Goal: Check status: Check status

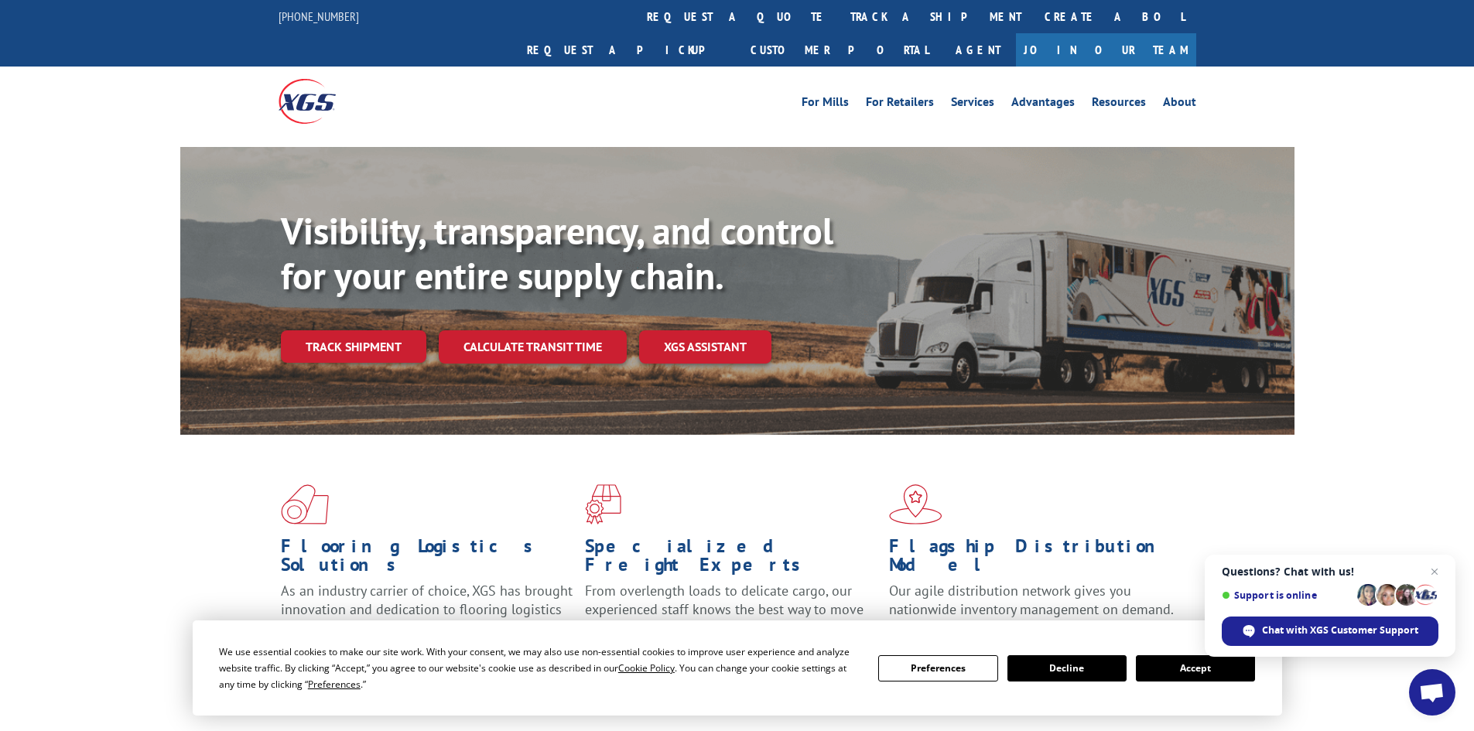
click at [838, 15] on link "track a shipment" at bounding box center [935, 16] width 194 height 33
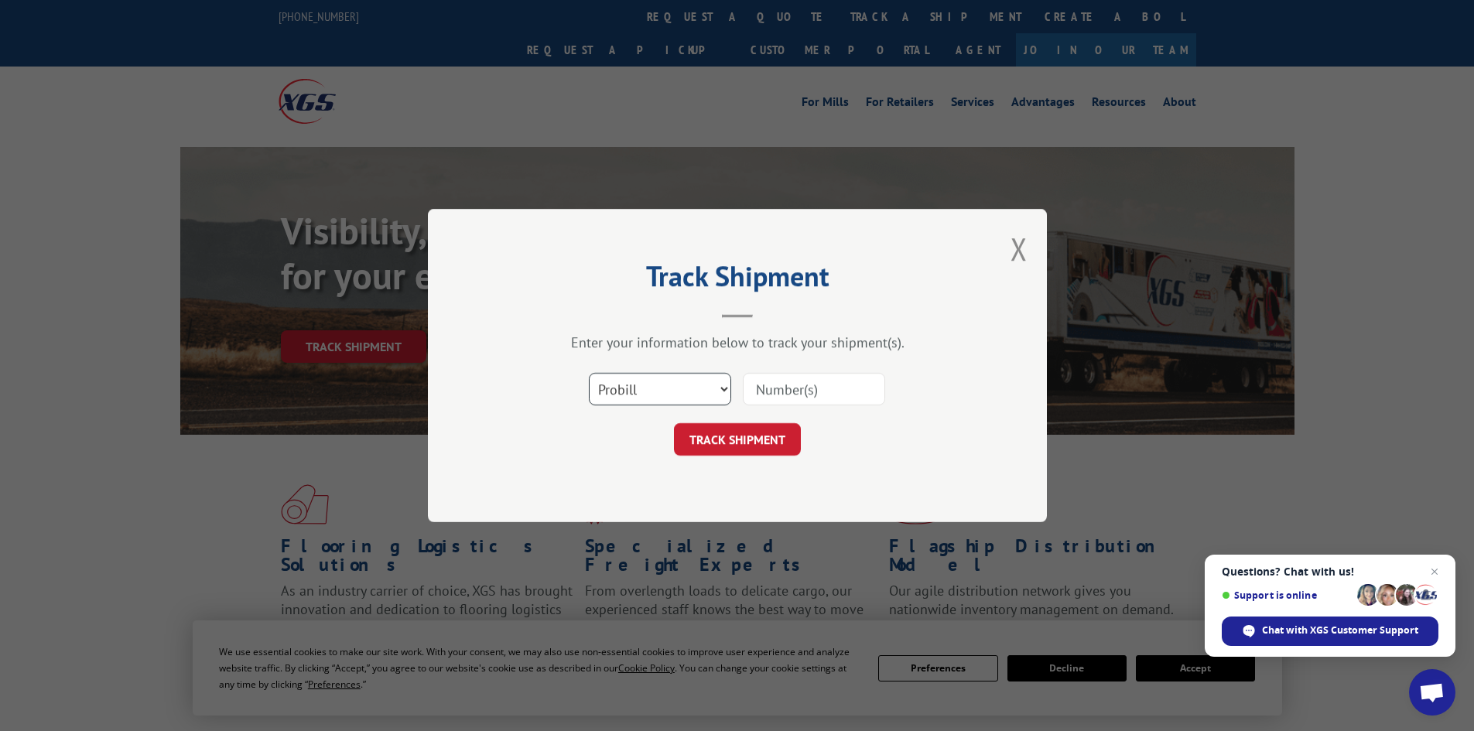
click at [636, 391] on select "Select category... Probill BOL PO" at bounding box center [660, 389] width 142 height 32
select select "bol"
click at [589, 373] on select "Select category... Probill BOL PO" at bounding box center [660, 389] width 142 height 32
paste input "5513747"
type input "5513747"
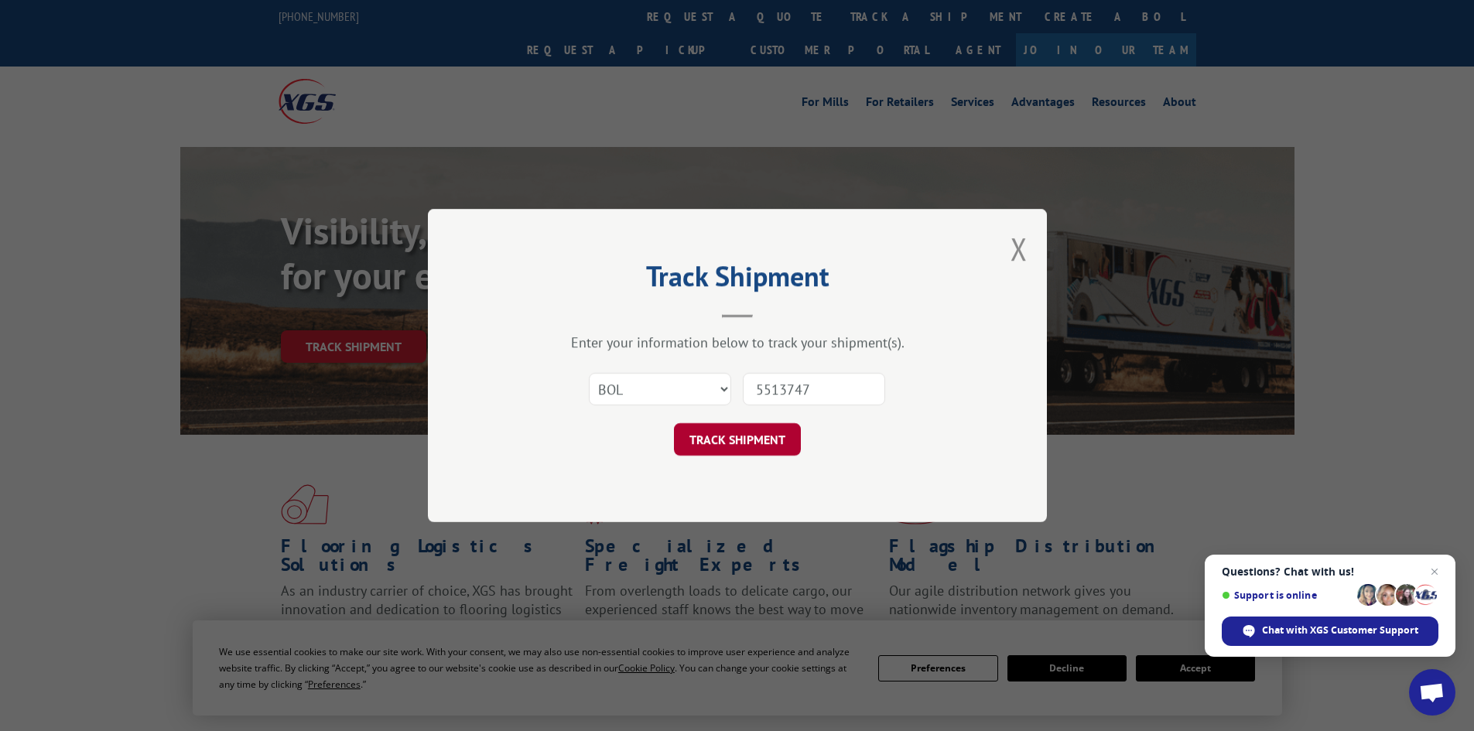
click at [735, 439] on button "TRACK SHIPMENT" at bounding box center [737, 439] width 127 height 32
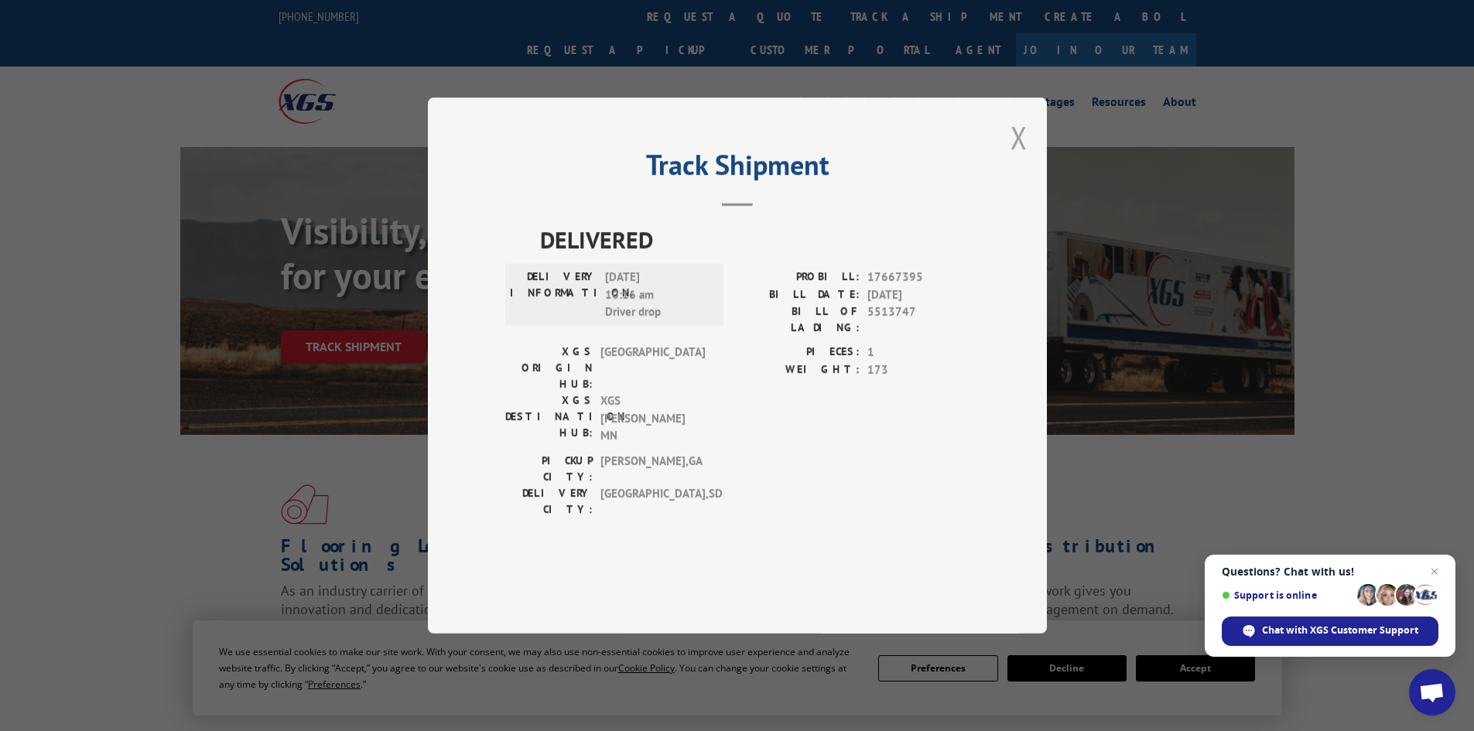
click at [1011, 158] on button "Close modal" at bounding box center [1018, 137] width 17 height 41
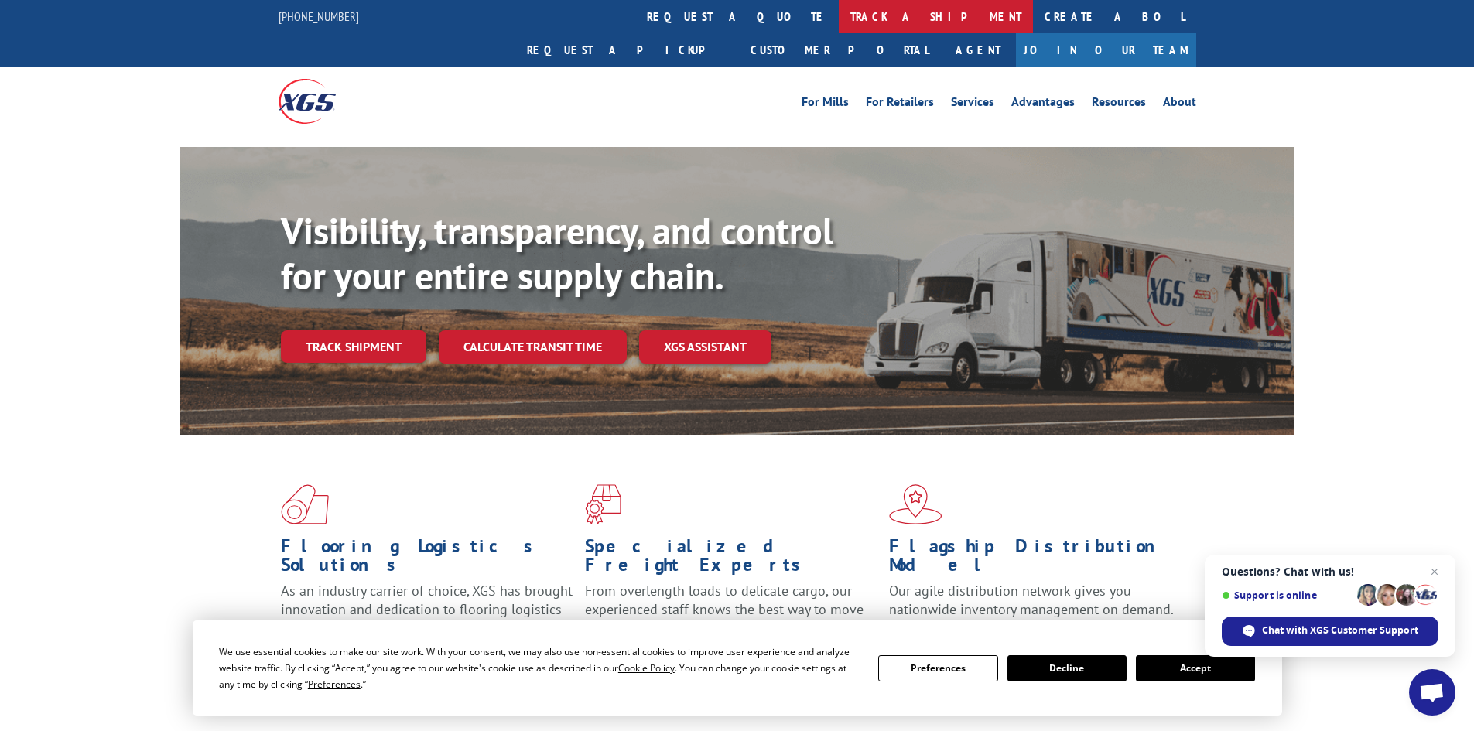
click at [838, 14] on link "track a shipment" at bounding box center [935, 16] width 194 height 33
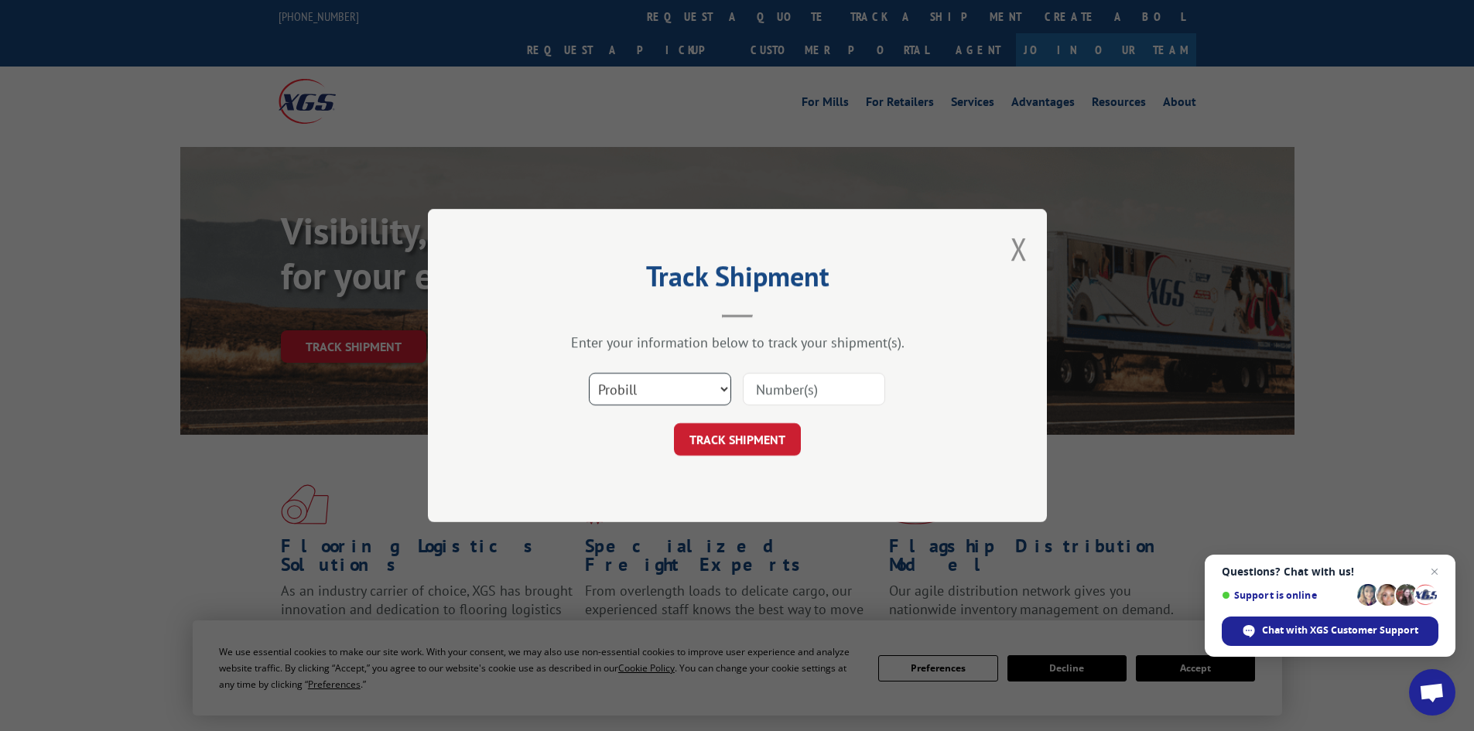
click at [663, 390] on select "Select category... Probill BOL PO" at bounding box center [660, 389] width 142 height 32
click at [589, 373] on select "Select category... Probill BOL PO" at bounding box center [660, 389] width 142 height 32
paste input "7047398"
type input "7047398"
click at [654, 389] on select "Select category... Probill BOL PO" at bounding box center [660, 389] width 142 height 32
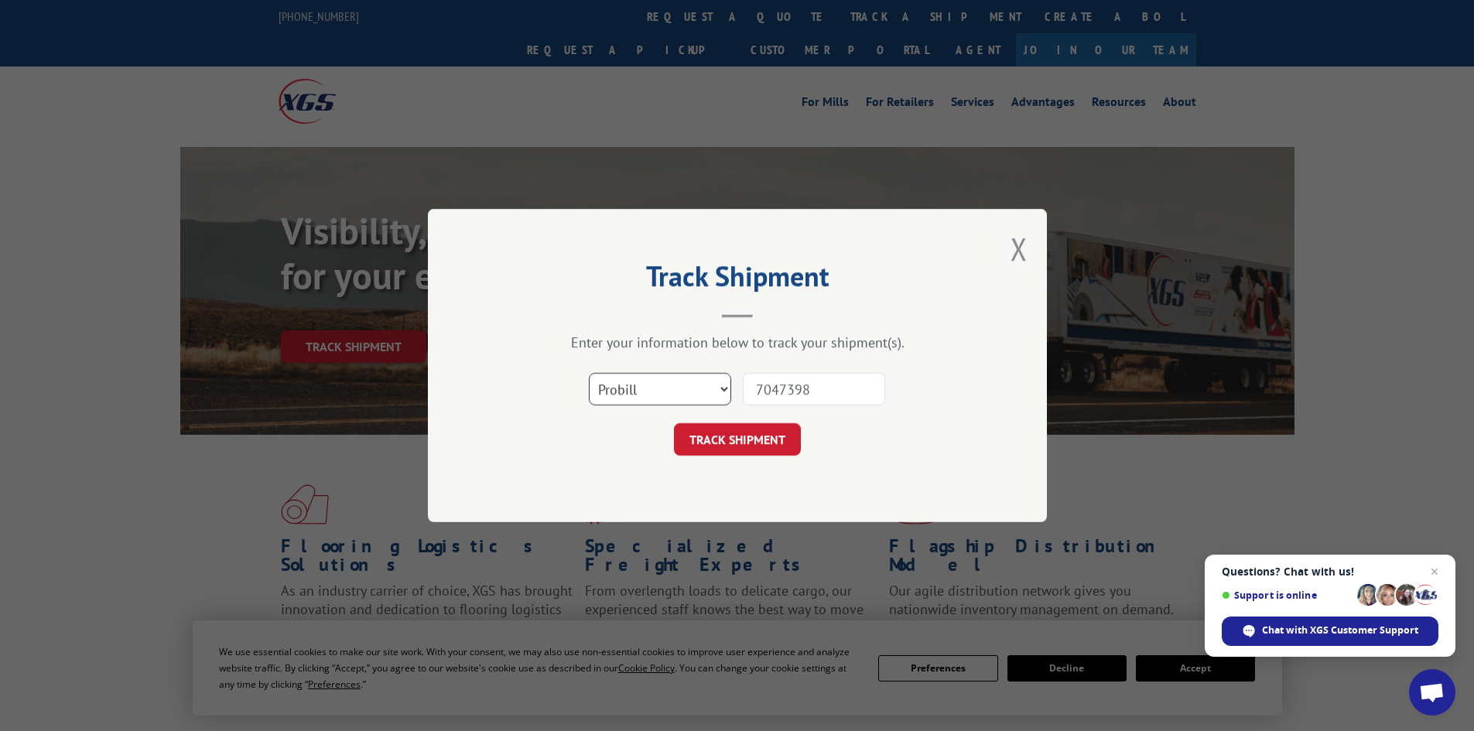
select select "bol"
click at [589, 373] on select "Select category... Probill BOL PO" at bounding box center [660, 389] width 142 height 32
click at [776, 444] on button "TRACK SHIPMENT" at bounding box center [737, 439] width 127 height 32
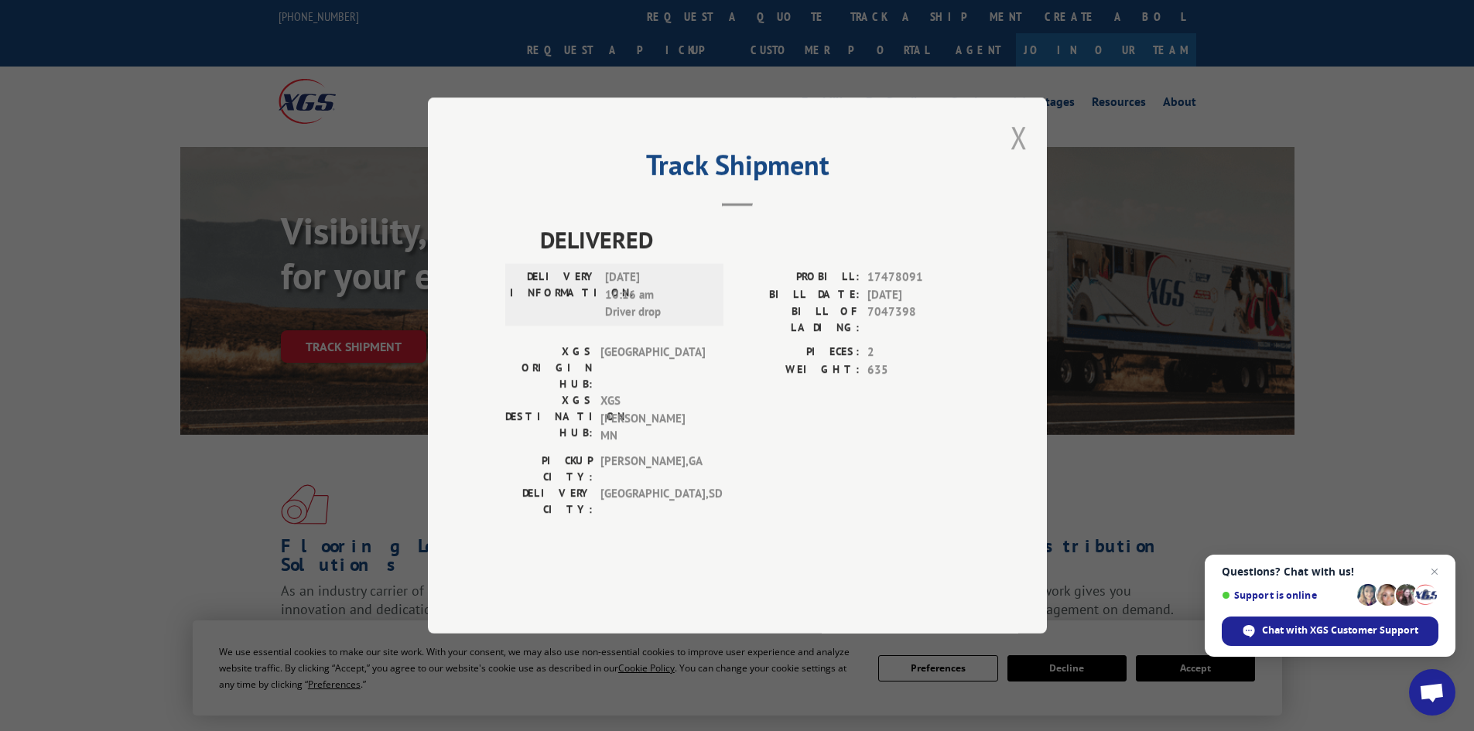
drag, startPoint x: 1019, startPoint y: 177, endPoint x: 982, endPoint y: 161, distance: 39.8
click at [1016, 158] on button "Close modal" at bounding box center [1018, 137] width 17 height 41
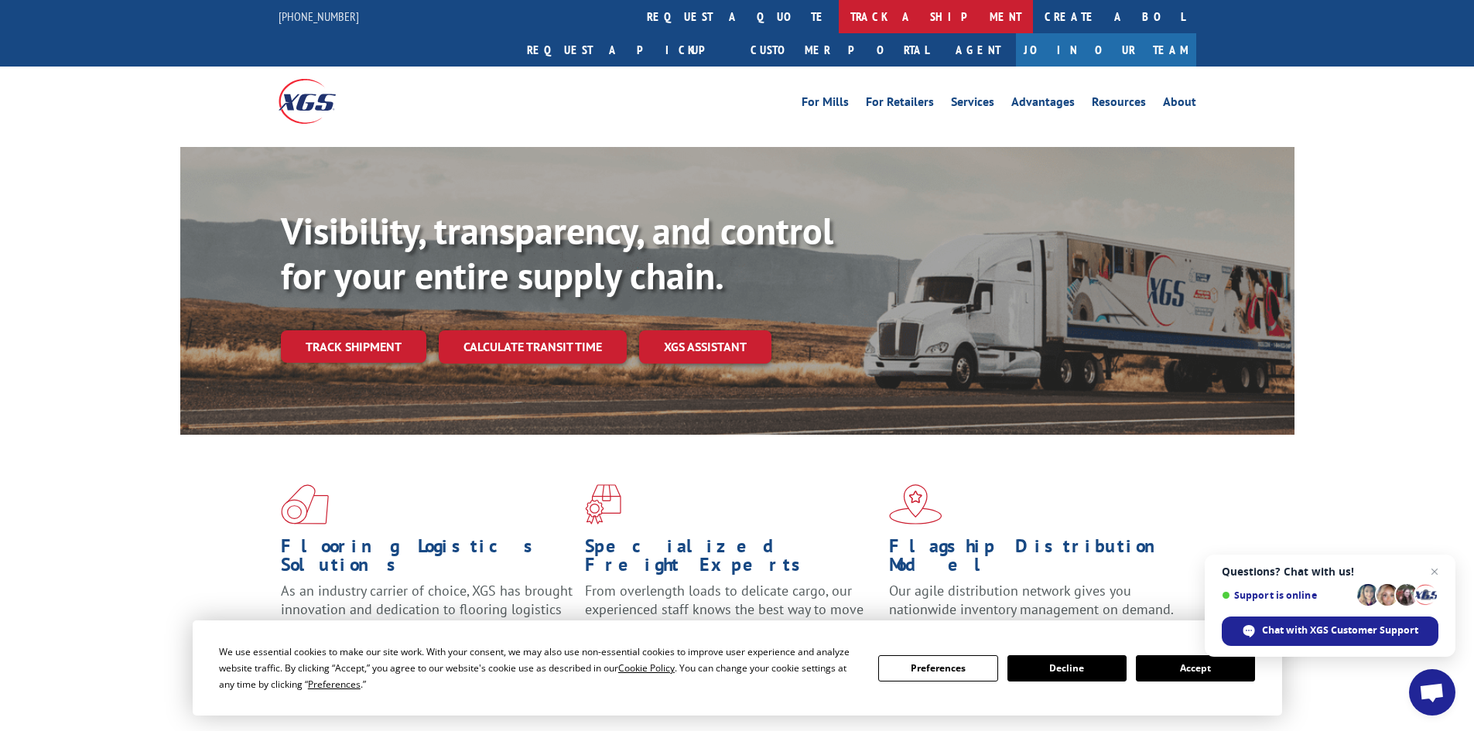
click at [838, 14] on link "track a shipment" at bounding box center [935, 16] width 194 height 33
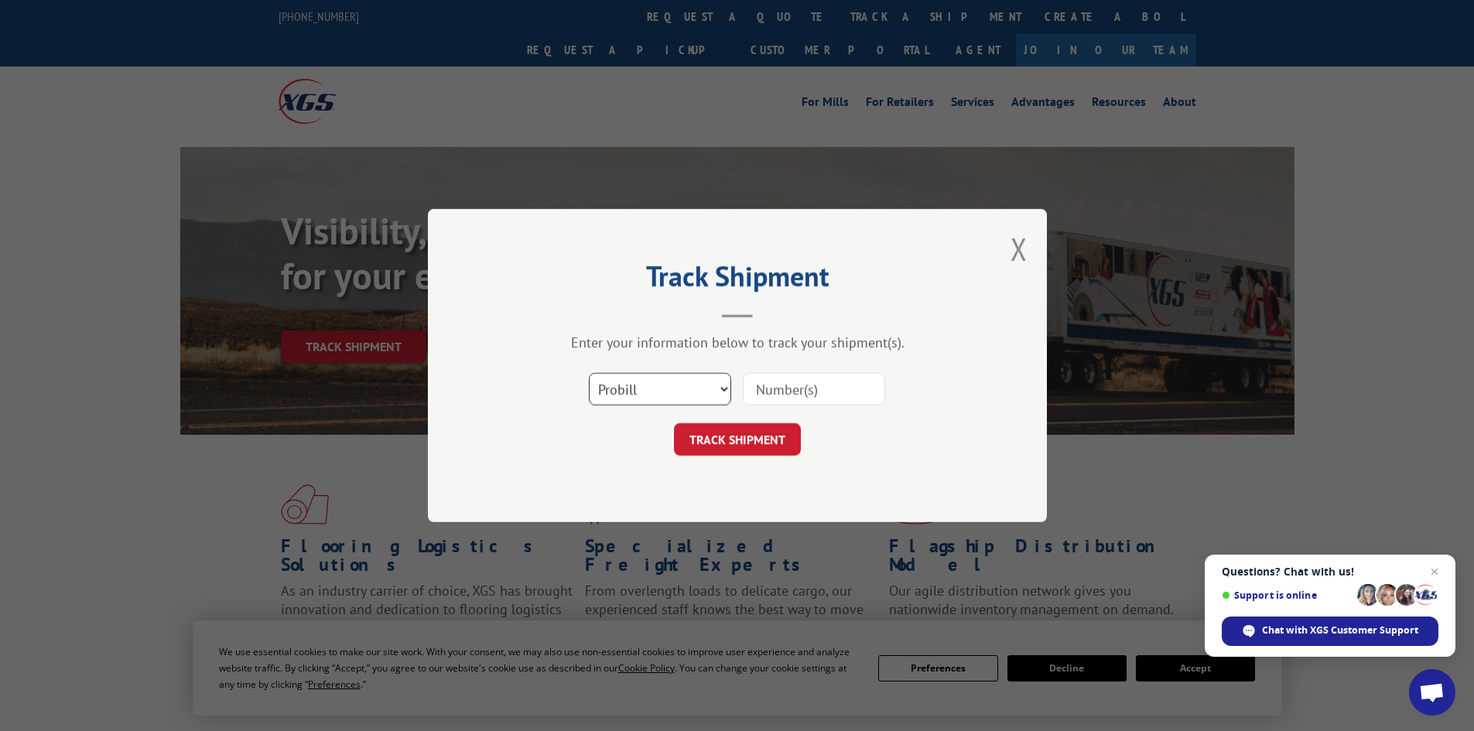
click at [666, 388] on select "Select category... Probill BOL PO" at bounding box center [660, 389] width 142 height 32
select select "bol"
click at [589, 373] on select "Select category... Probill BOL PO" at bounding box center [660, 389] width 142 height 32
paste input "5513869"
type input "5513869"
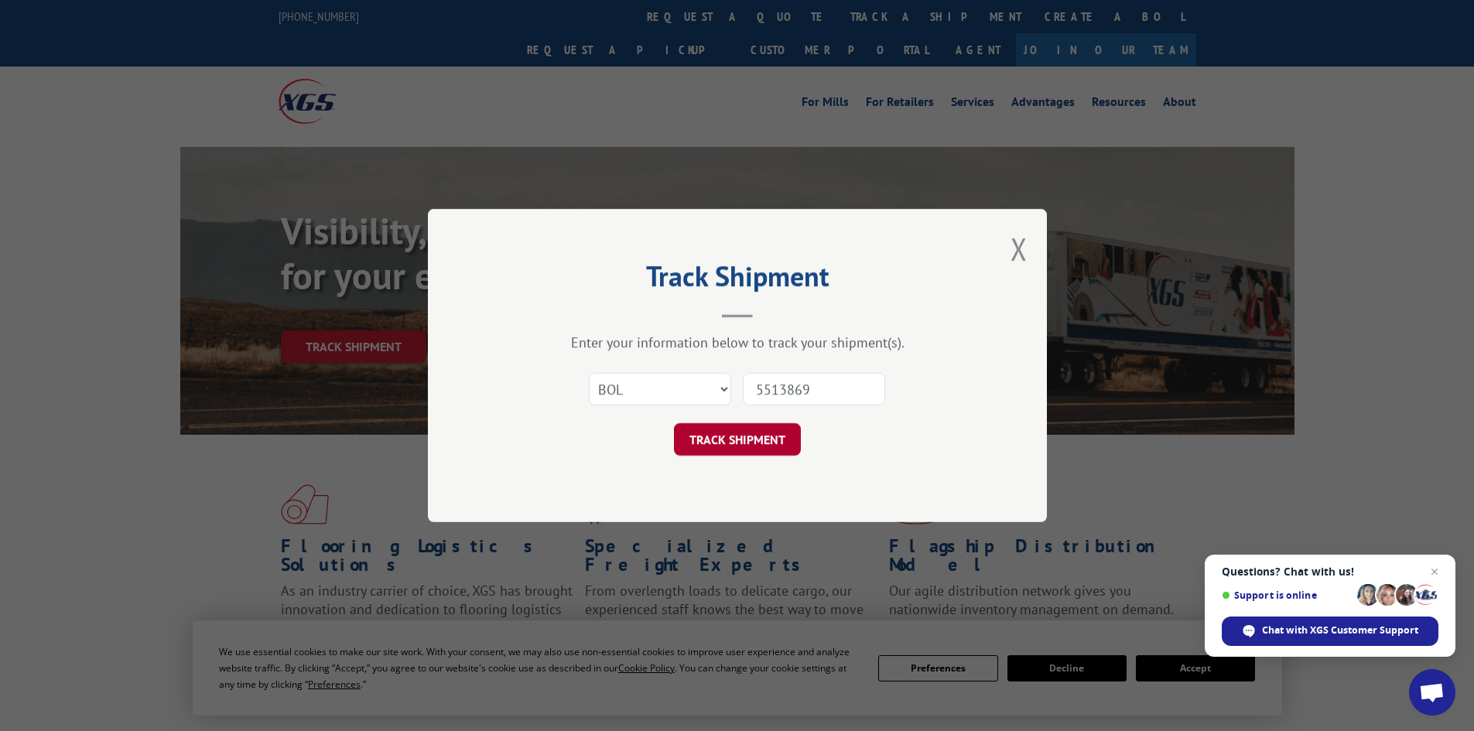
click at [743, 449] on button "TRACK SHIPMENT" at bounding box center [737, 439] width 127 height 32
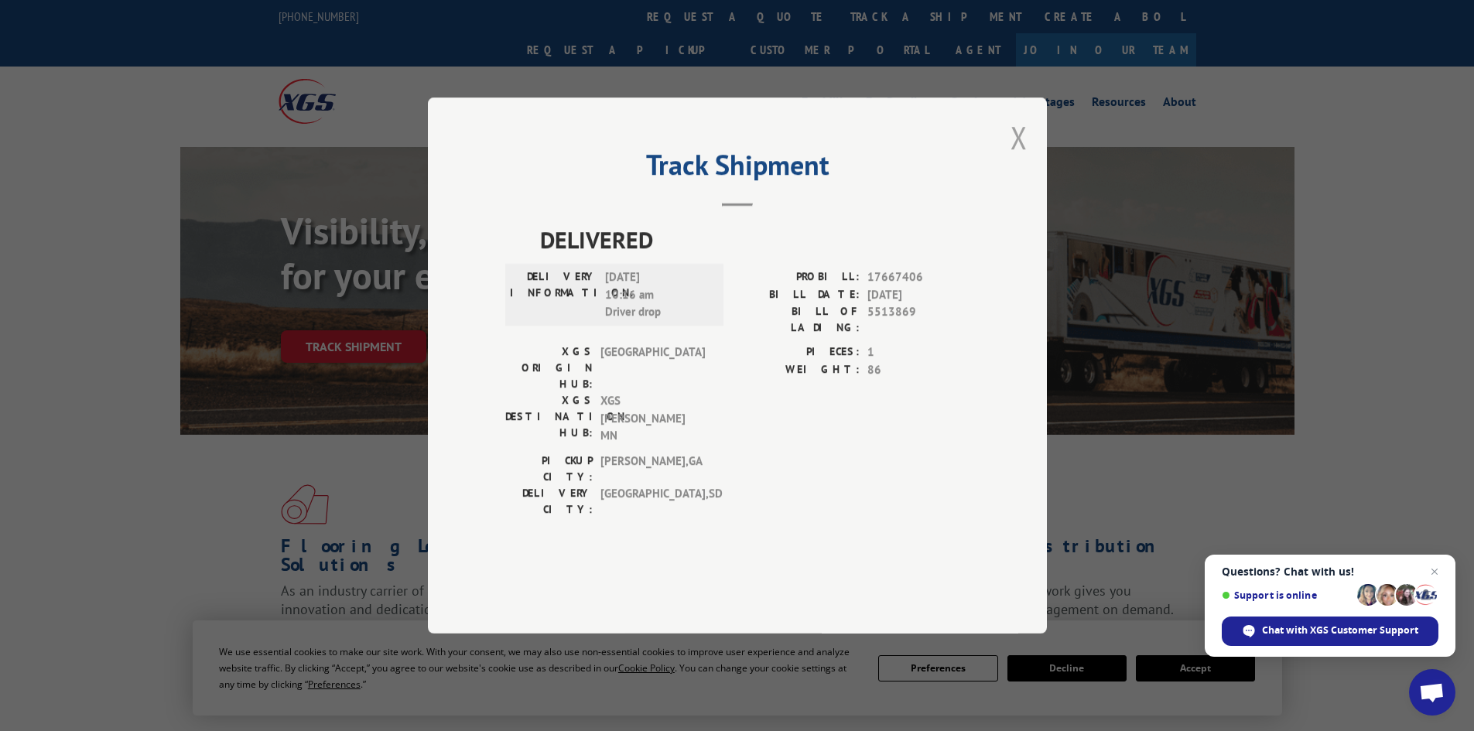
click at [1017, 158] on button "Close modal" at bounding box center [1018, 137] width 17 height 41
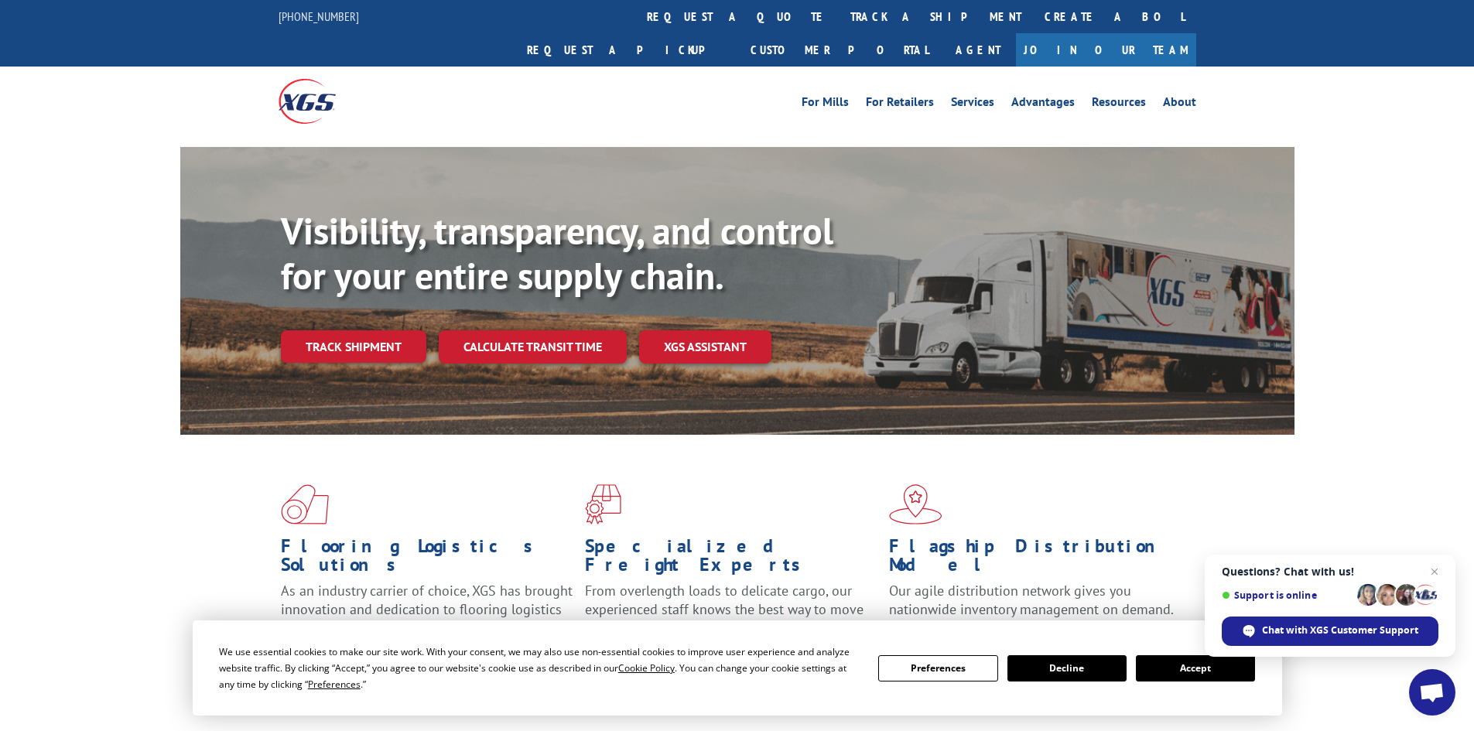
click at [838, 9] on link "track a shipment" at bounding box center [935, 16] width 194 height 33
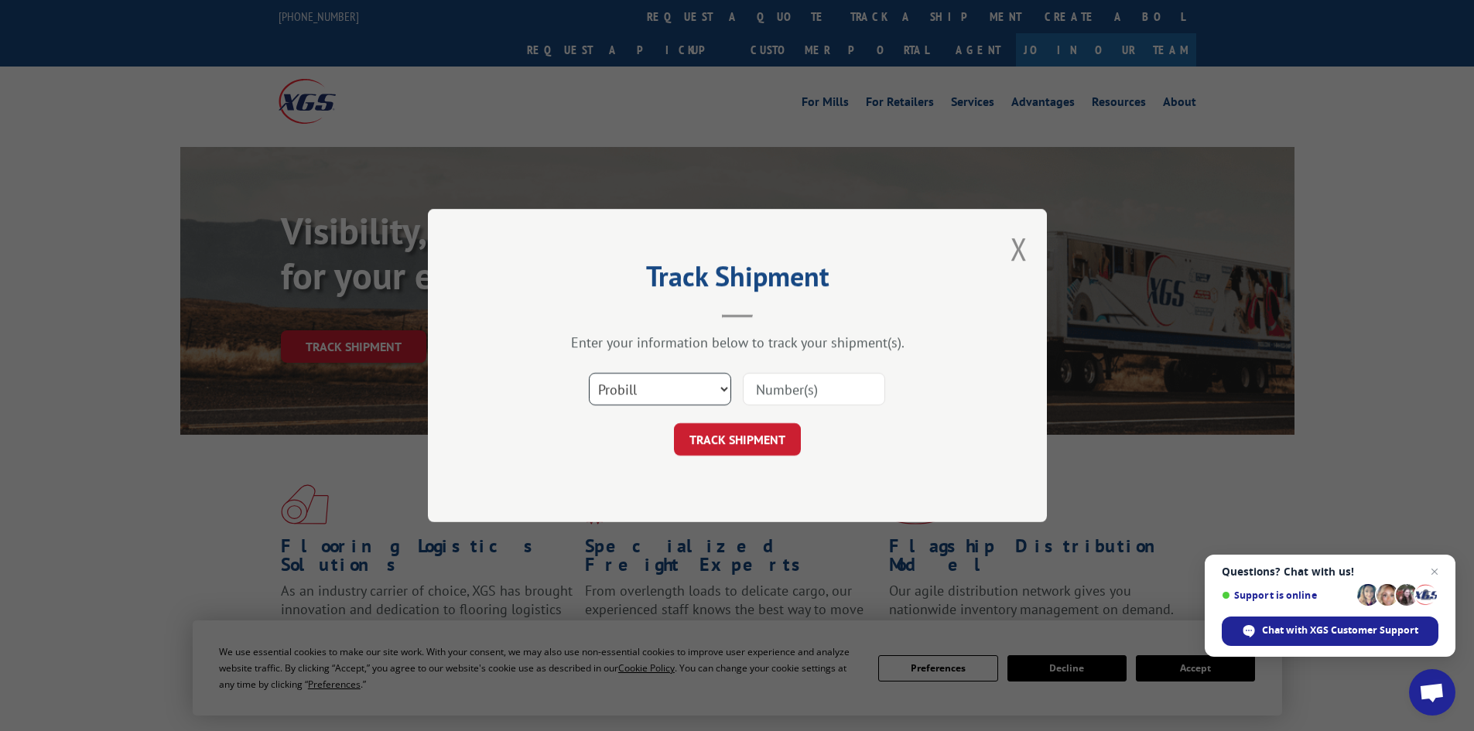
click at [646, 388] on select "Select category... Probill BOL PO" at bounding box center [660, 389] width 142 height 32
select select "bol"
click at [589, 373] on select "Select category... Probill BOL PO" at bounding box center [660, 389] width 142 height 32
paste input "5513774"
type input "5513774"
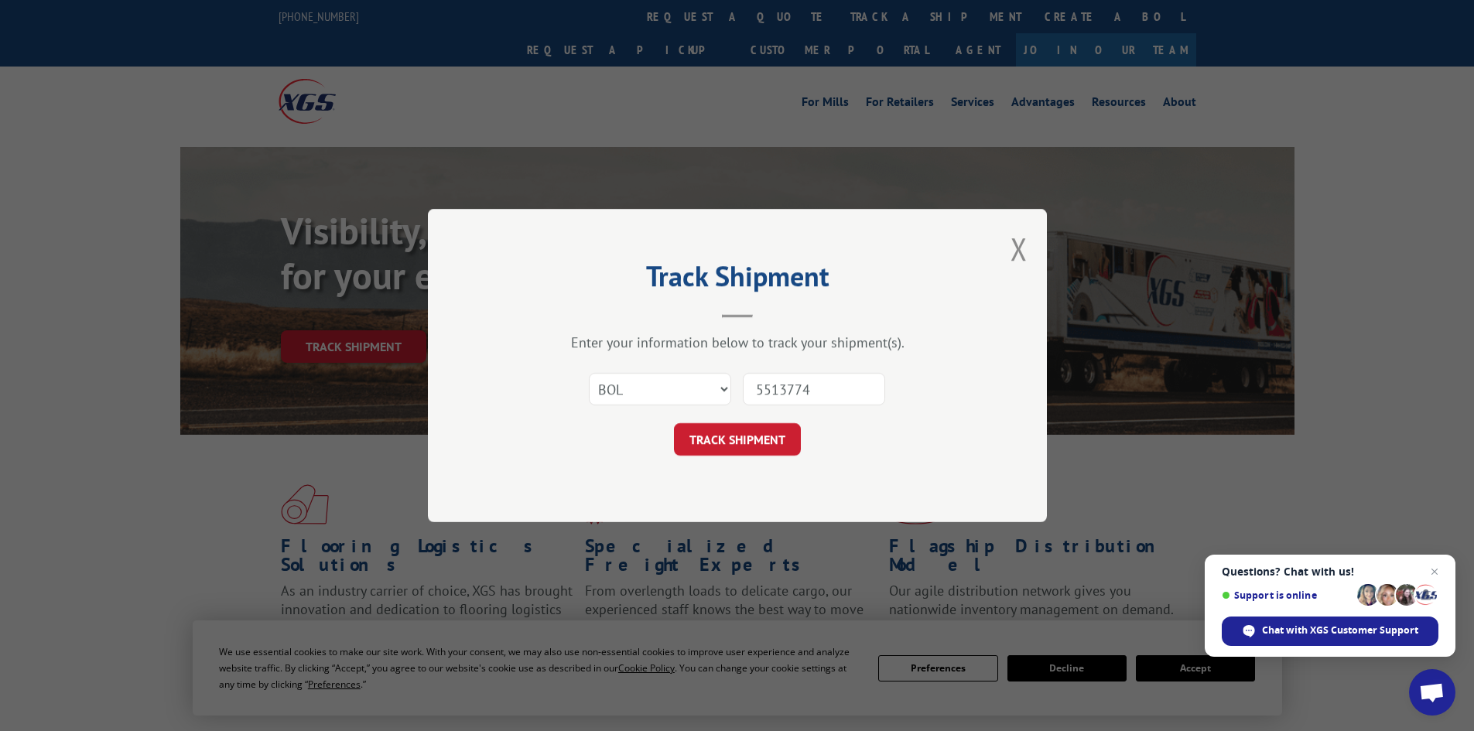
drag, startPoint x: 721, startPoint y: 441, endPoint x: 704, endPoint y: 448, distance: 18.4
click at [705, 448] on button "TRACK SHIPMENT" at bounding box center [737, 439] width 127 height 32
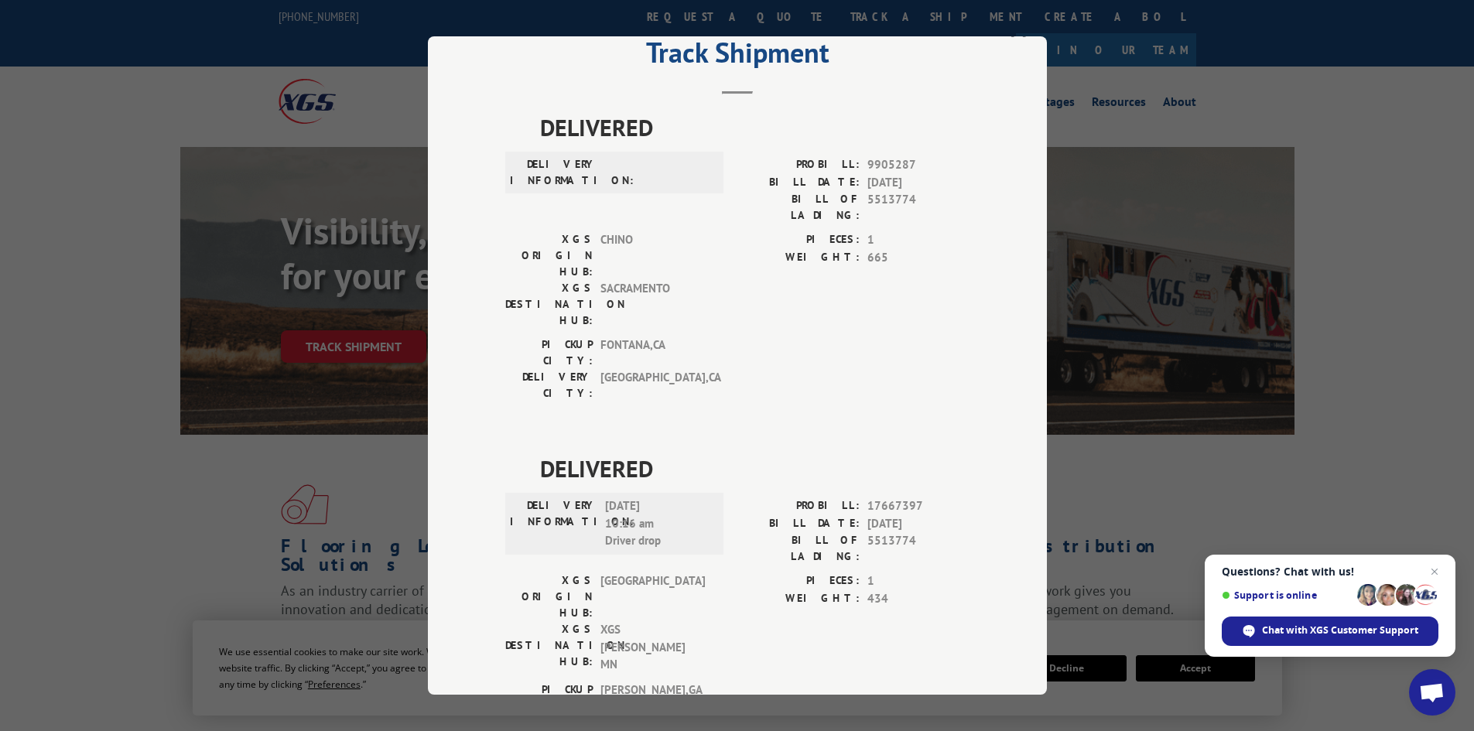
scroll to position [52, 0]
